Goal: Complete application form: Complete application form

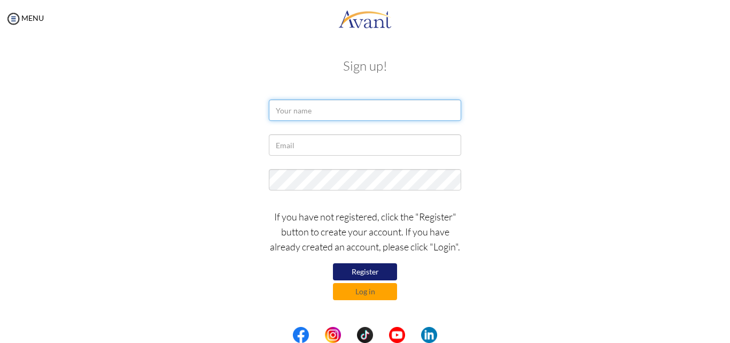
click at [301, 111] on input "text" at bounding box center [365, 109] width 192 height 21
type input "FREDERIC UWAMAHORO"
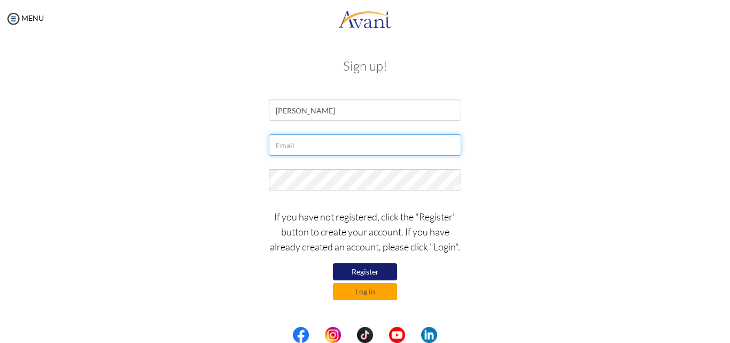
click at [297, 143] on input "text" at bounding box center [365, 144] width 192 height 21
type input "uwamahorofred@gmail.com"
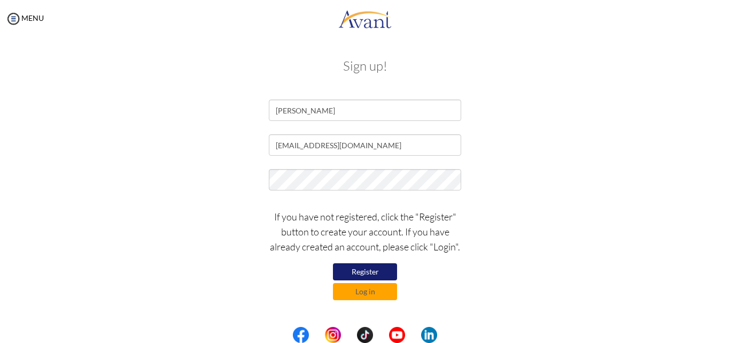
click at [359, 271] on button "Register" at bounding box center [365, 271] width 64 height 17
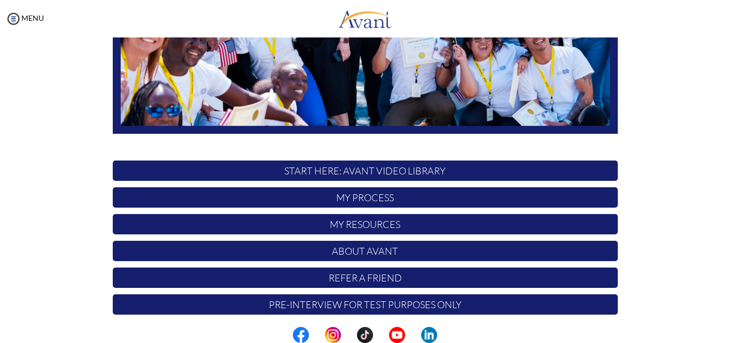
scroll to position [251, 0]
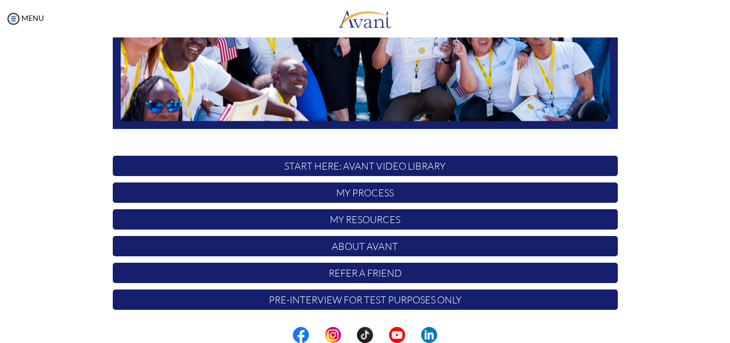
click at [348, 166] on p "START HERE: Avant Video Library" at bounding box center [365, 165] width 505 height 20
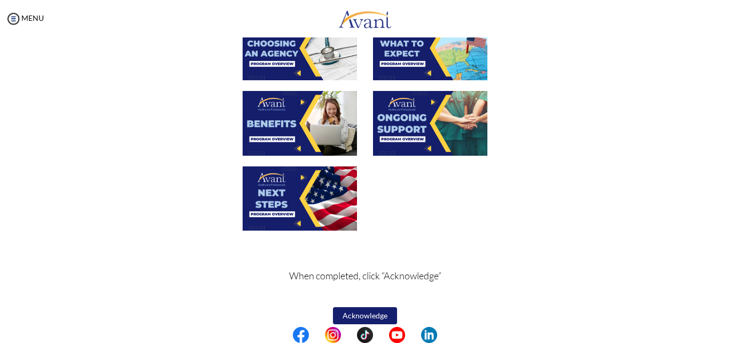
scroll to position [392, 0]
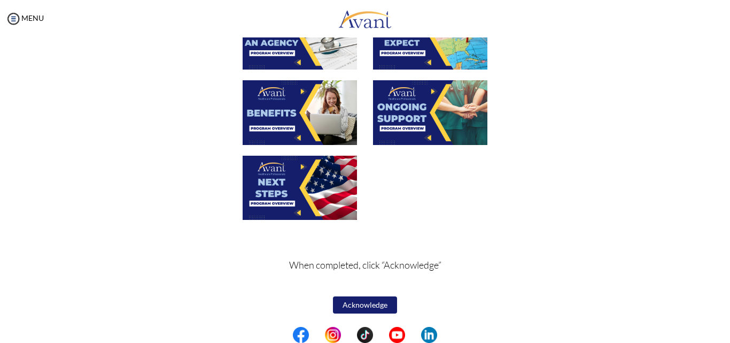
click at [367, 298] on button "Acknowledge" at bounding box center [365, 304] width 64 height 17
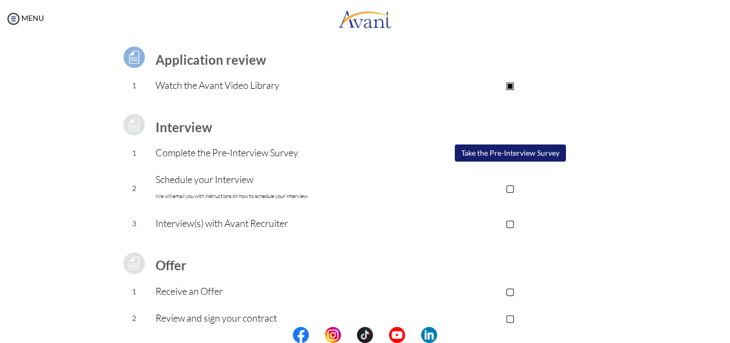
scroll to position [63, 0]
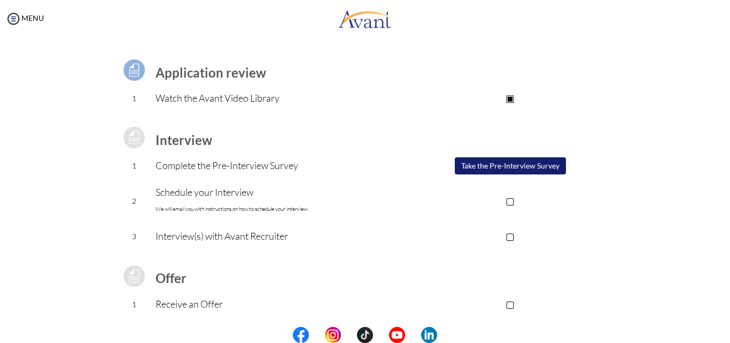
click at [483, 168] on button "Take the Pre-Interview Survey" at bounding box center [510, 165] width 111 height 17
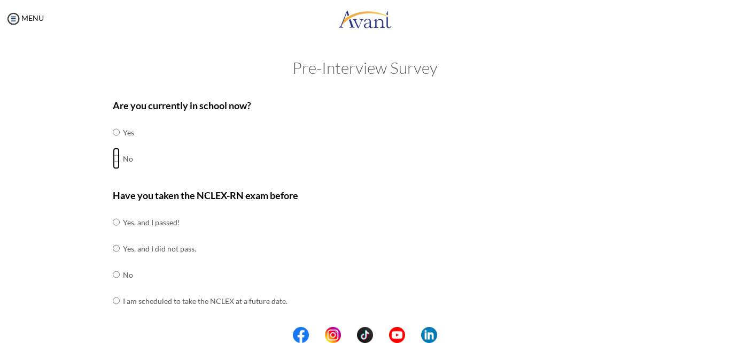
click at [113, 143] on input "radio" at bounding box center [116, 131] width 7 height 21
radio input "true"
click at [113, 232] on input "radio" at bounding box center [116, 221] width 7 height 21
radio input "true"
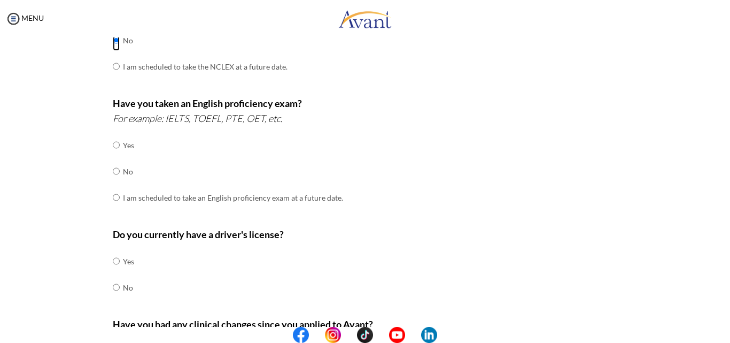
scroll to position [238, 0]
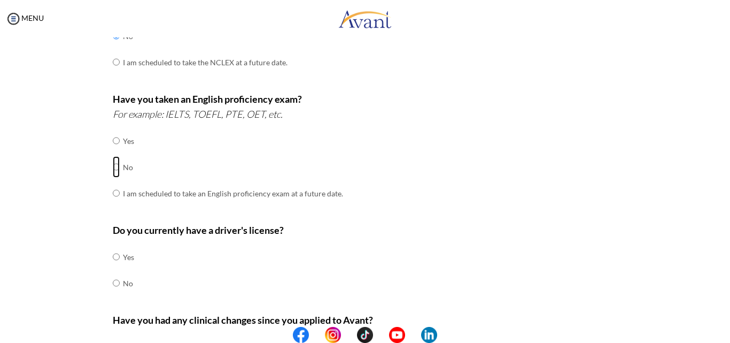
click at [114, 151] on input "radio" at bounding box center [116, 140] width 7 height 21
radio input "true"
click at [113, 257] on input "radio" at bounding box center [116, 256] width 7 height 21
radio input "true"
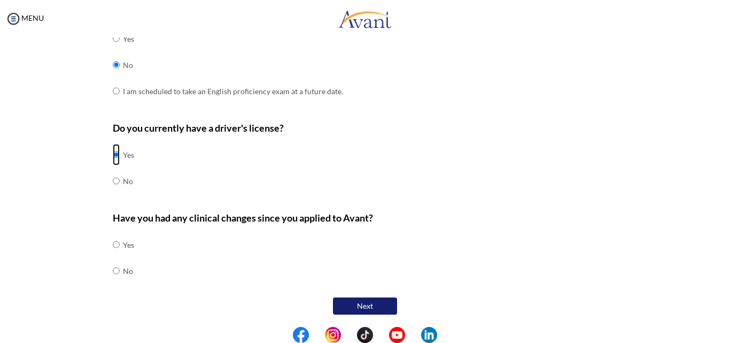
scroll to position [341, 0]
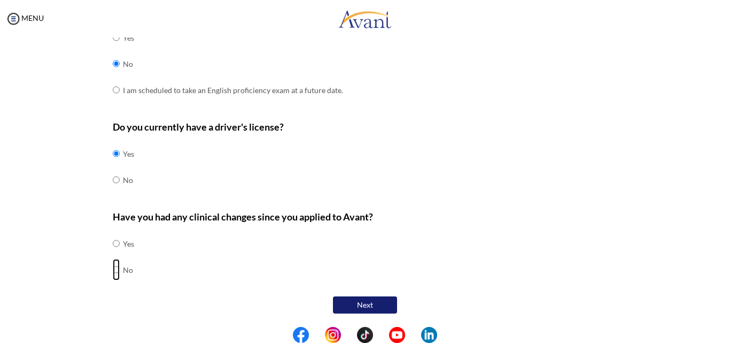
click at [113, 254] on input "radio" at bounding box center [116, 242] width 7 height 21
radio input "true"
click at [357, 307] on button "Next" at bounding box center [365, 304] width 64 height 17
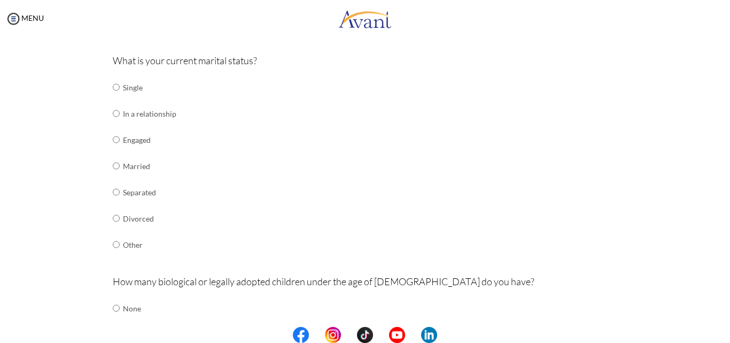
scroll to position [135, 0]
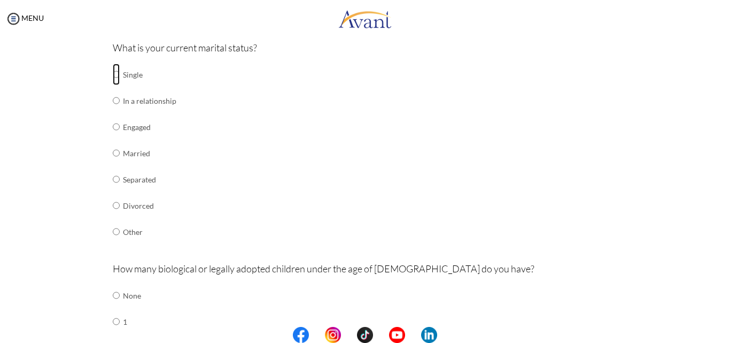
click at [113, 75] on input "radio" at bounding box center [116, 74] width 7 height 21
radio input "true"
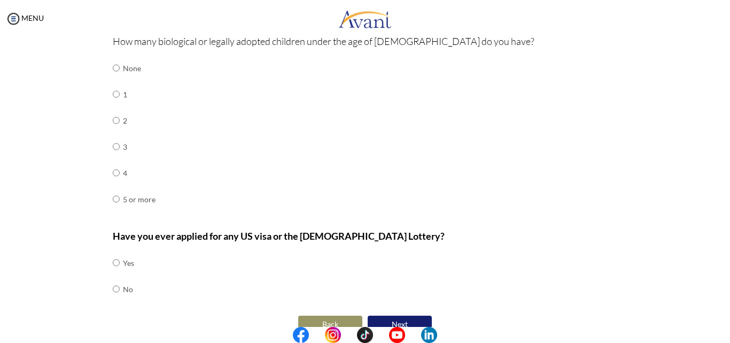
scroll to position [376, 0]
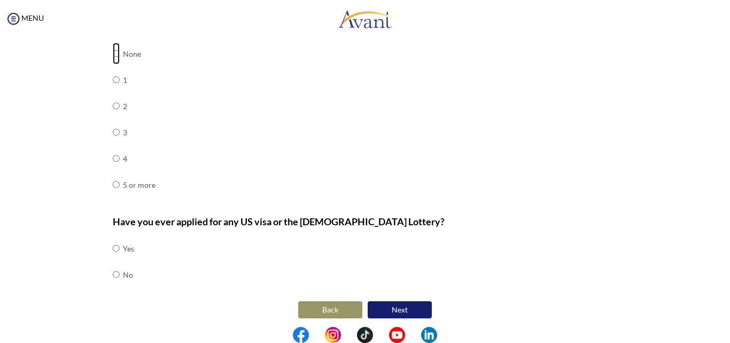
click at [113, 55] on input "radio" at bounding box center [116, 53] width 7 height 21
radio input "true"
click at [113, 259] on input "radio" at bounding box center [116, 247] width 7 height 21
radio input "true"
click at [407, 316] on button "Next" at bounding box center [400, 309] width 64 height 17
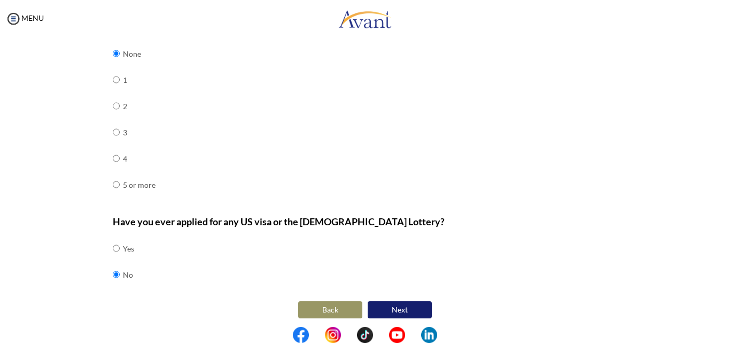
scroll to position [21, 0]
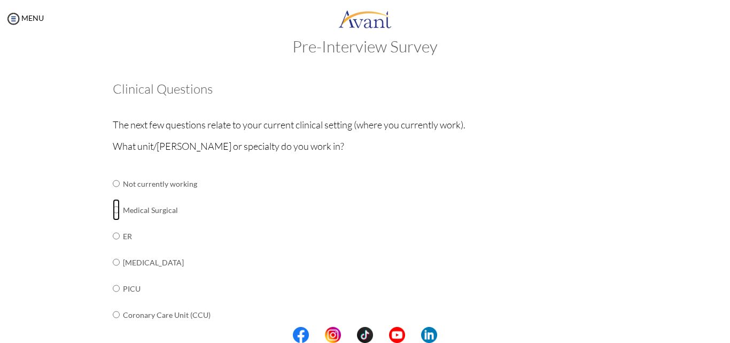
click at [113, 194] on input "radio" at bounding box center [116, 183] width 7 height 21
radio input "true"
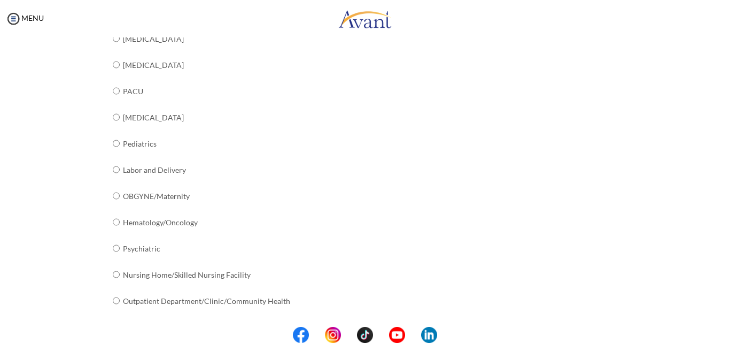
scroll to position [433, 0]
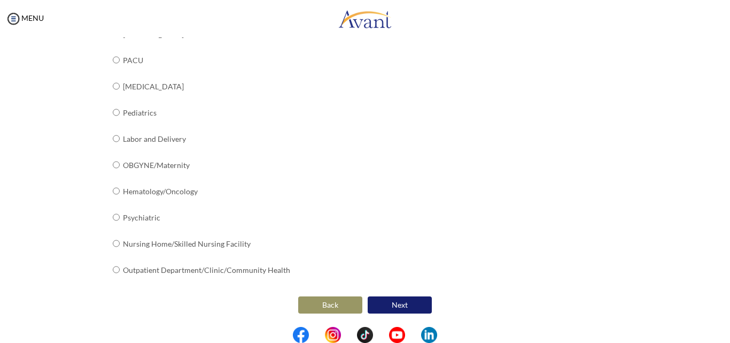
click at [410, 298] on button "Next" at bounding box center [400, 304] width 64 height 17
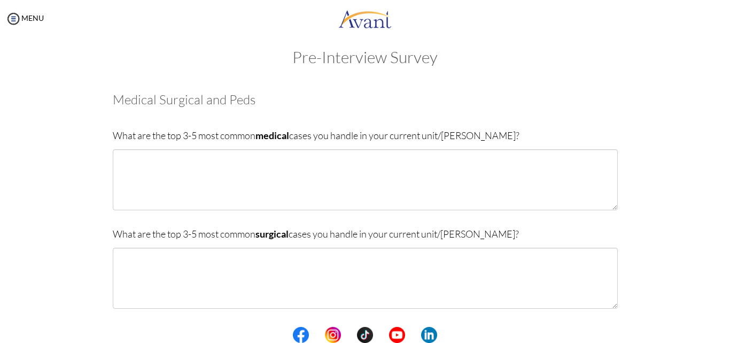
scroll to position [9, 0]
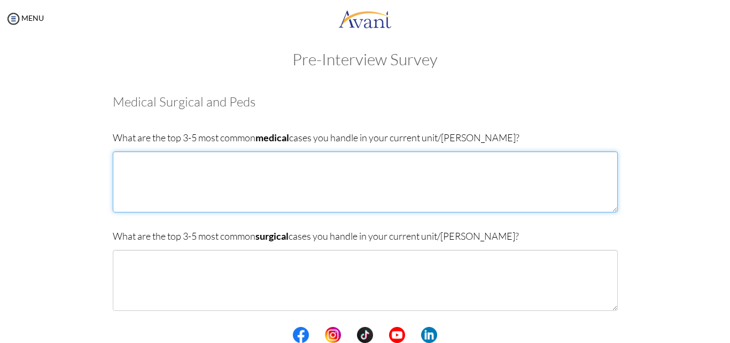
click at [122, 162] on textarea at bounding box center [365, 181] width 505 height 61
click at [122, 162] on textarea "1. i handled" at bounding box center [365, 181] width 505 height 61
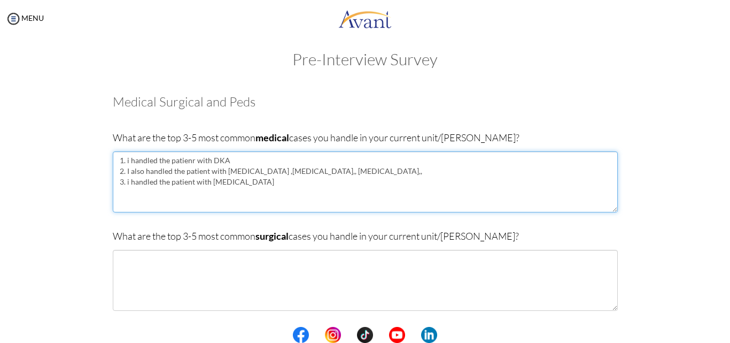
type textarea "1. i handled the patienr with DKA 2. I also handled the patient with heart fail…"
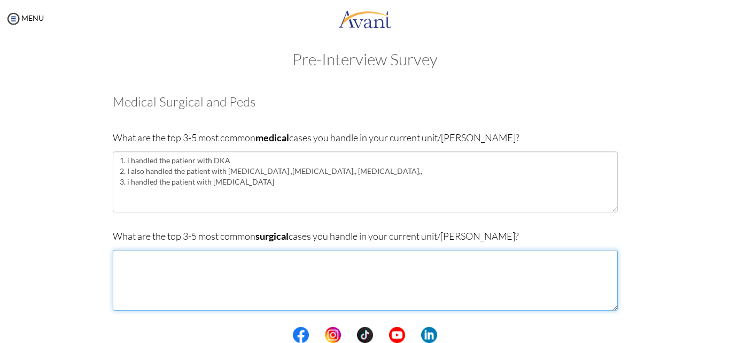
click at [144, 273] on textarea at bounding box center [365, 280] width 505 height 61
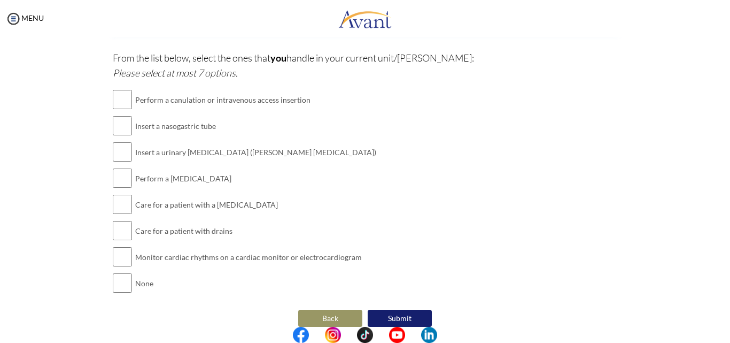
scroll to position [288, 0]
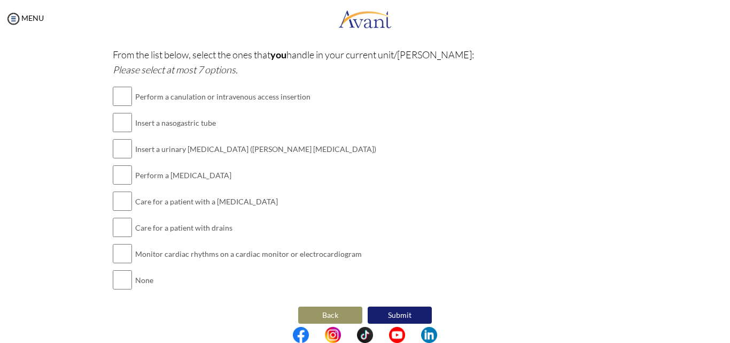
type textarea "1. i handled the patient with femur fracure , both preoperative and postoperati…"
click at [121, 97] on input "checkbox" at bounding box center [122, 95] width 19 height 21
checkbox input "true"
click at [121, 128] on input "checkbox" at bounding box center [122, 122] width 19 height 21
checkbox input "true"
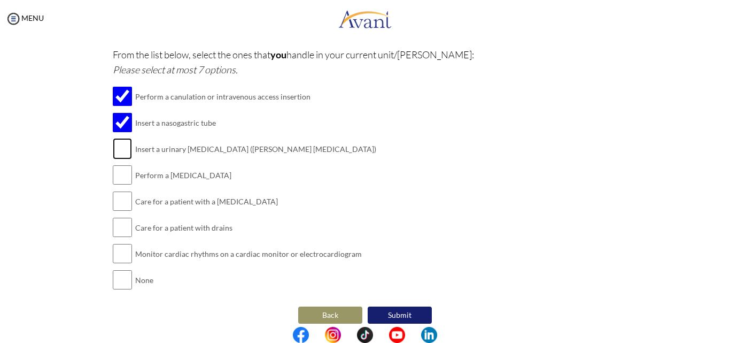
click at [116, 153] on input "checkbox" at bounding box center [122, 148] width 19 height 21
checkbox input "true"
click at [118, 177] on input "checkbox" at bounding box center [122, 174] width 19 height 21
checkbox input "true"
click at [122, 227] on input "checkbox" at bounding box center [122, 226] width 19 height 21
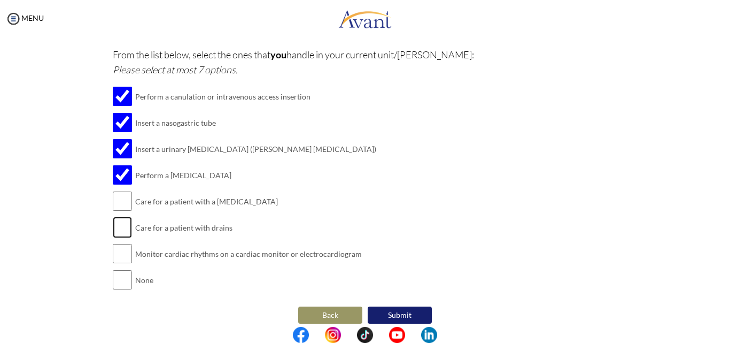
checkbox input "true"
click at [114, 249] on input "checkbox" at bounding box center [122, 253] width 19 height 21
checkbox input "true"
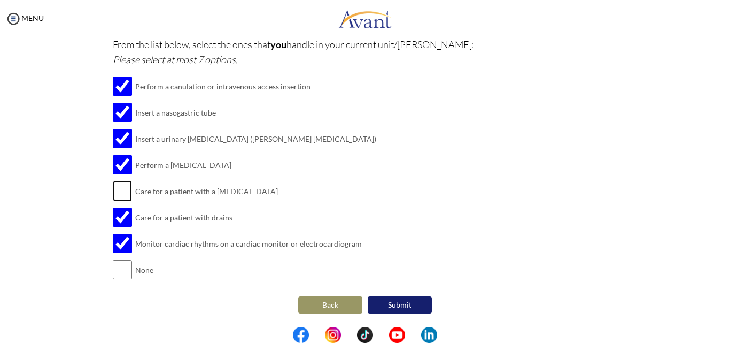
click at [120, 193] on input "checkbox" at bounding box center [122, 190] width 19 height 21
checkbox input "true"
click at [394, 304] on button "Submit" at bounding box center [400, 304] width 64 height 17
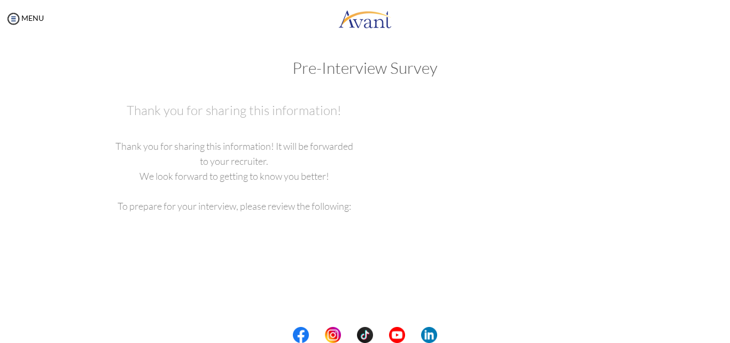
scroll to position [0, 0]
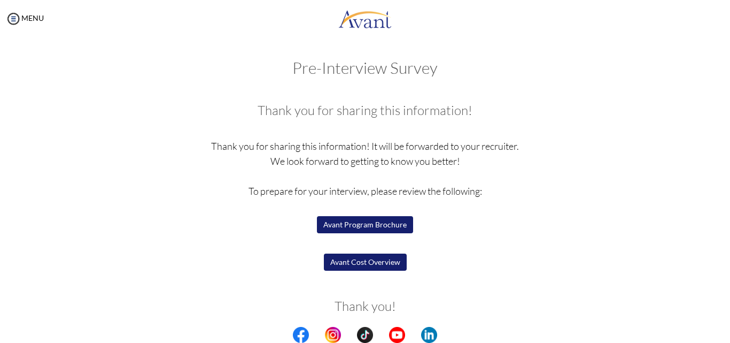
click at [360, 227] on button "Avant Program Brochure" at bounding box center [365, 224] width 96 height 17
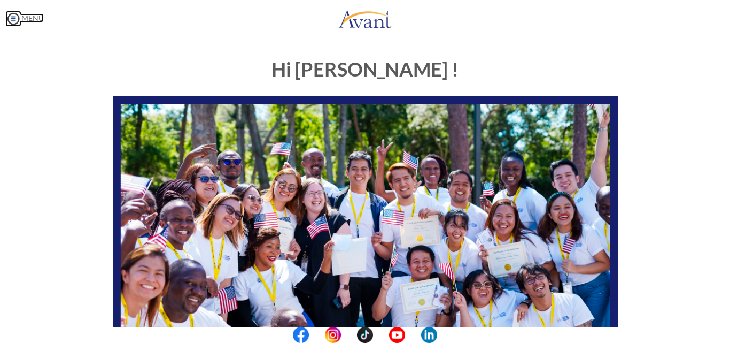
click at [15, 19] on img at bounding box center [13, 19] width 16 height 16
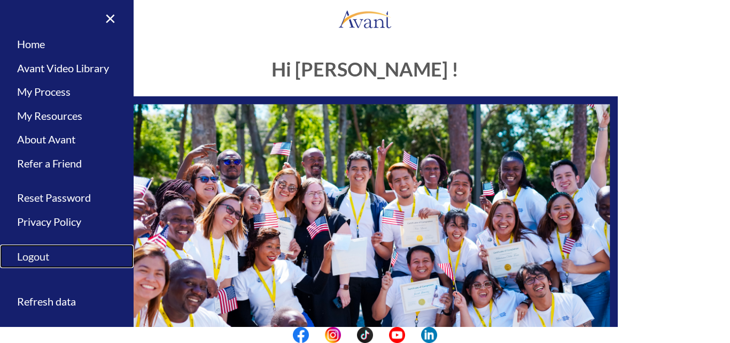
click at [49, 259] on link "Logout" at bounding box center [67, 256] width 134 height 24
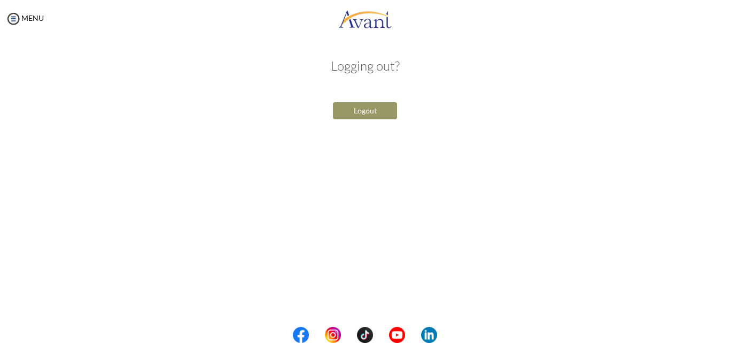
click at [378, 107] on button "Logout" at bounding box center [365, 110] width 64 height 17
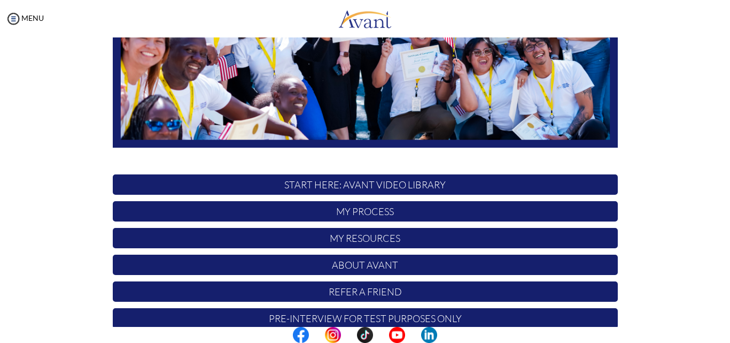
scroll to position [251, 0]
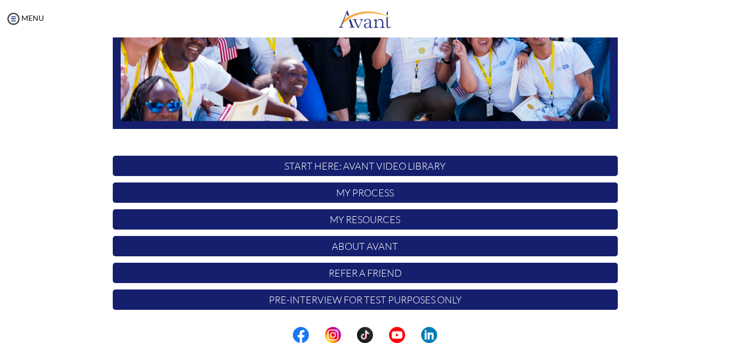
click at [365, 299] on p "Pre-Interview for test purposes only" at bounding box center [365, 299] width 505 height 20
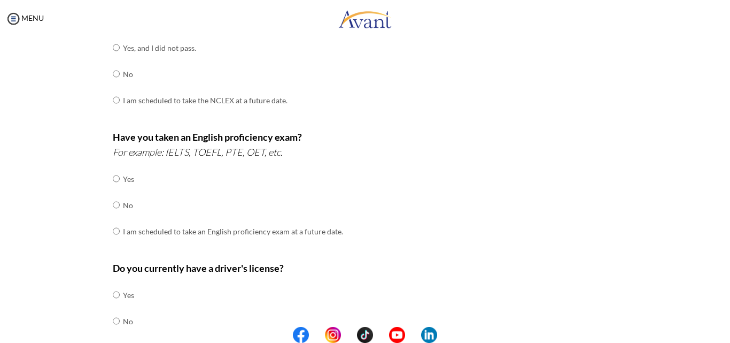
scroll to position [0, 0]
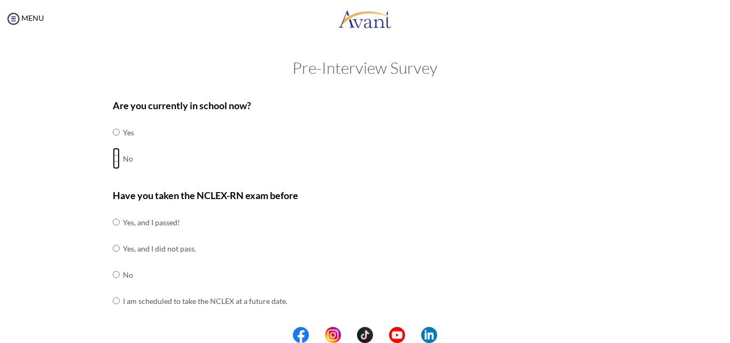
click at [113, 143] on input "radio" at bounding box center [116, 131] width 7 height 21
radio input "true"
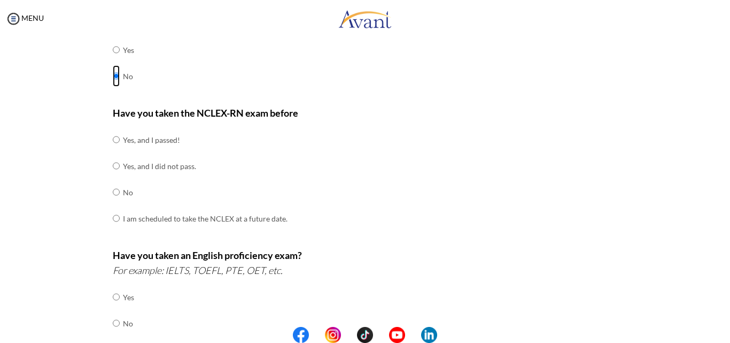
scroll to position [84, 0]
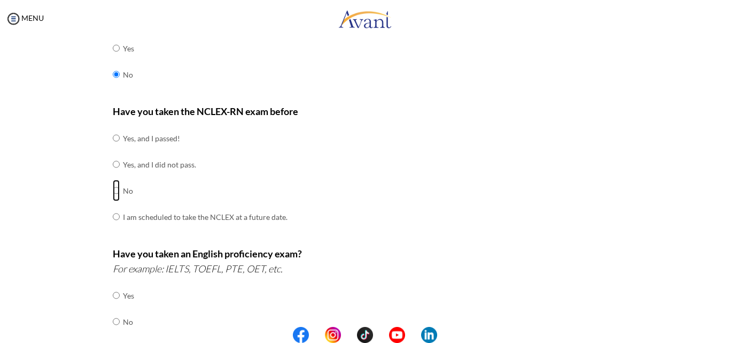
click at [113, 149] on input "radio" at bounding box center [116, 137] width 7 height 21
radio input "true"
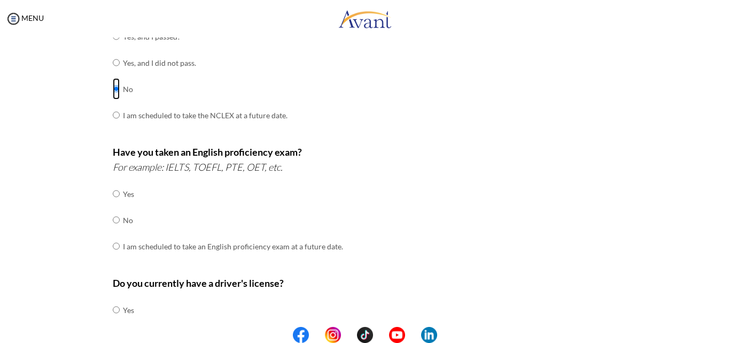
scroll to position [197, 0]
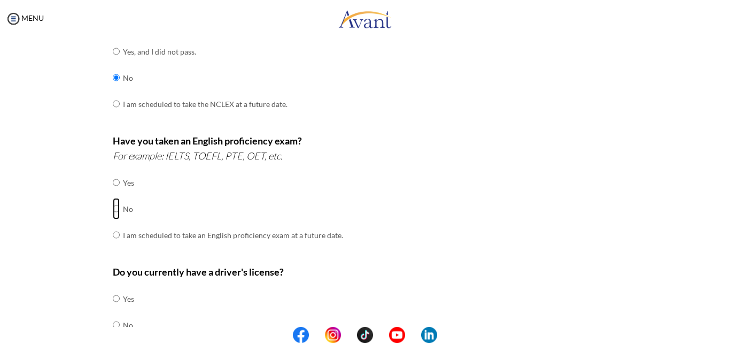
click at [113, 193] on input "radio" at bounding box center [116, 182] width 7 height 21
radio input "true"
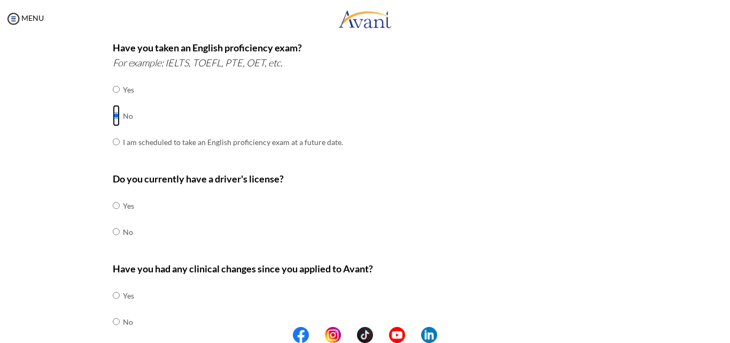
scroll to position [295, 0]
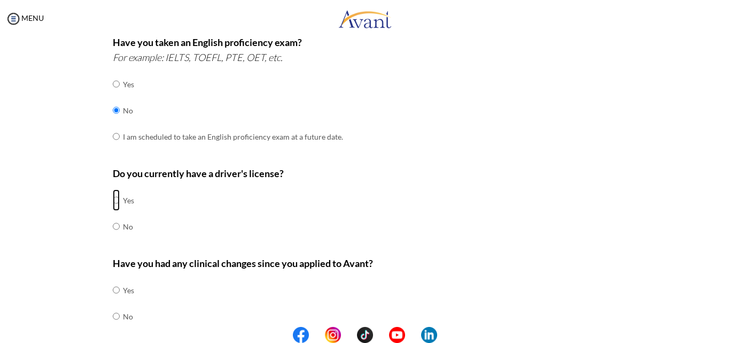
click at [114, 200] on input "radio" at bounding box center [116, 199] width 7 height 21
radio input "true"
click at [113, 300] on input "radio" at bounding box center [116, 289] width 7 height 21
radio input "true"
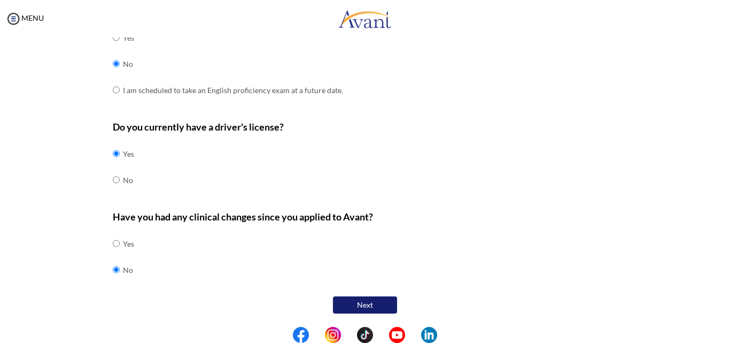
click at [372, 303] on button "Next" at bounding box center [365, 304] width 64 height 17
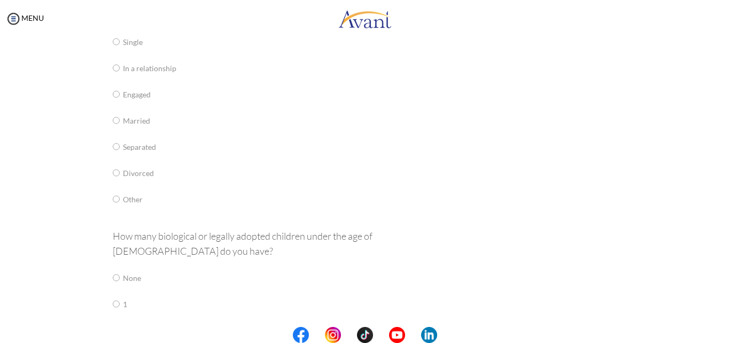
scroll to position [21, 0]
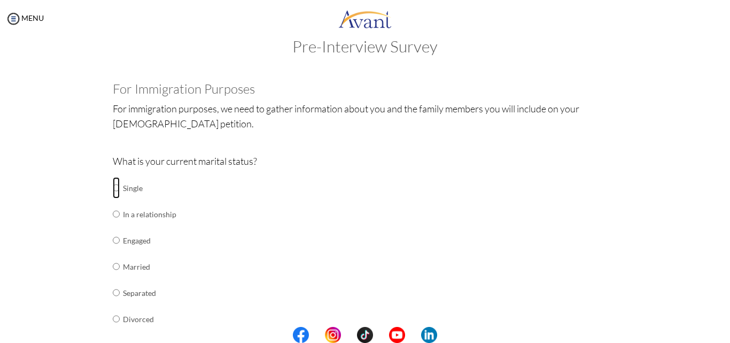
click at [113, 188] on input "radio" at bounding box center [116, 187] width 7 height 21
radio input "true"
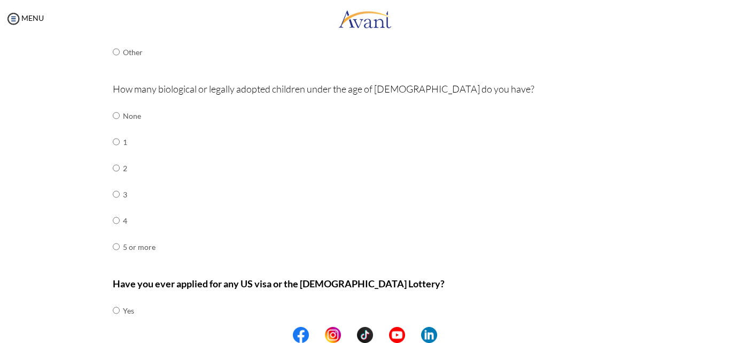
scroll to position [315, 0]
click at [113, 116] on input "radio" at bounding box center [116, 114] width 7 height 21
radio input "true"
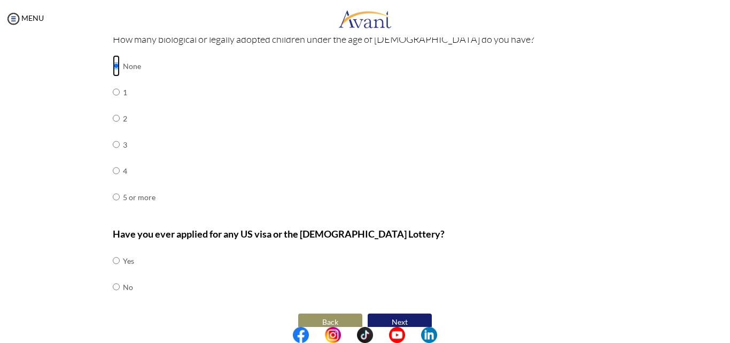
scroll to position [381, 0]
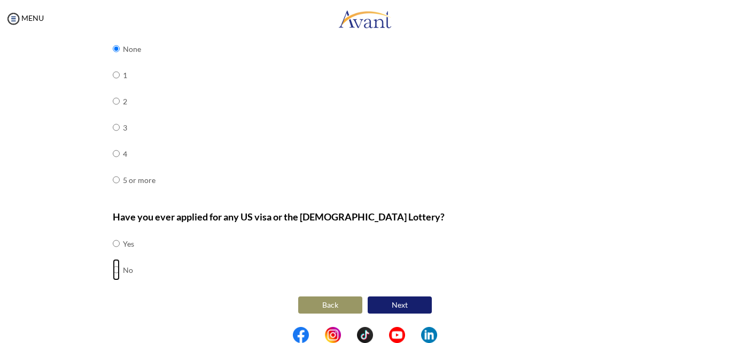
click at [113, 254] on input "radio" at bounding box center [116, 242] width 7 height 21
radio input "true"
click at [388, 312] on button "Next" at bounding box center [400, 304] width 64 height 17
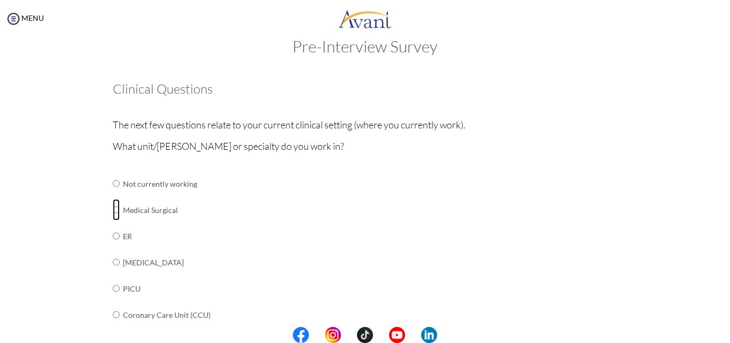
click at [114, 194] on input "radio" at bounding box center [116, 183] width 7 height 21
radio input "true"
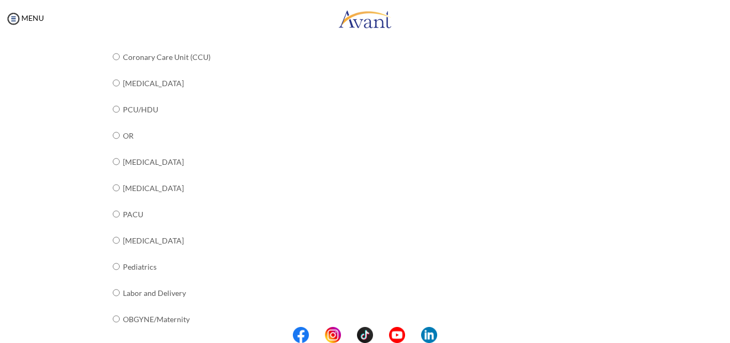
scroll to position [433, 0]
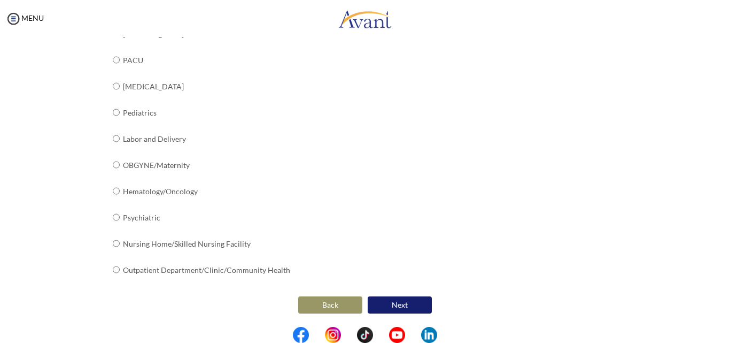
click at [384, 300] on button "Next" at bounding box center [400, 304] width 64 height 17
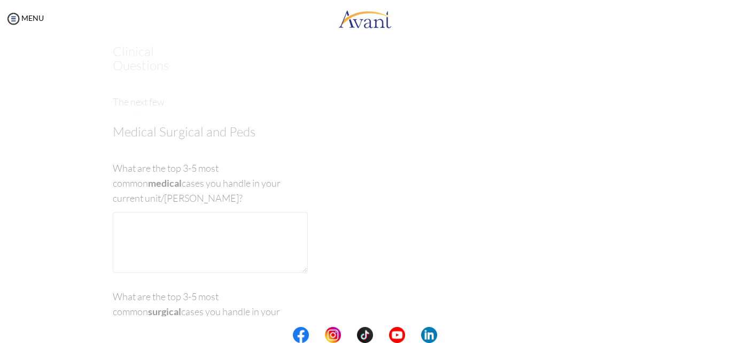
scroll to position [21, 0]
